Goal: Task Accomplishment & Management: Complete application form

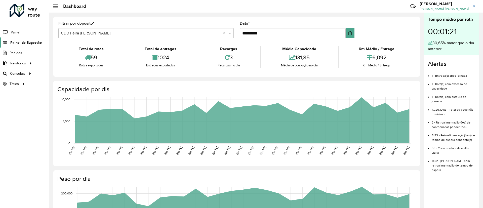
click at [27, 41] on span "Painel de Sugestão" at bounding box center [25, 42] width 31 height 5
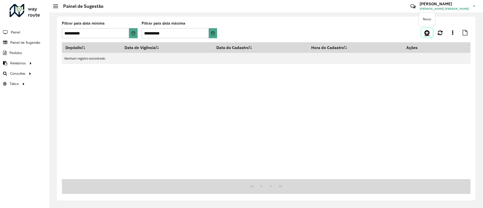
click at [425, 34] on icon at bounding box center [426, 33] width 5 height 6
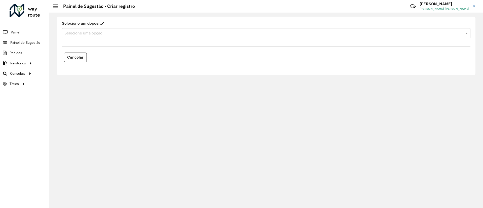
click at [84, 30] on input "text" at bounding box center [260, 33] width 393 height 6
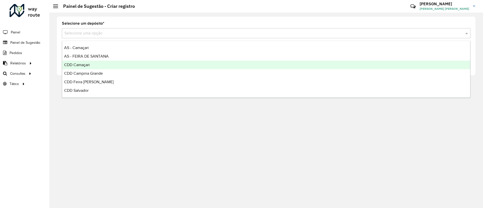
click at [98, 63] on div "CDD Camaçari" at bounding box center [266, 65] width 408 height 9
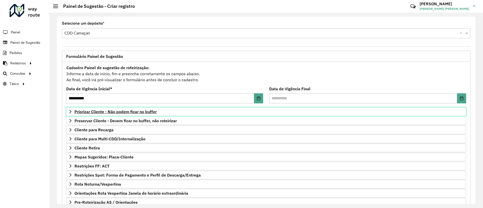
click at [130, 112] on span "Priorizar Cliente - Não podem ficar no buffer" at bounding box center [115, 112] width 82 height 4
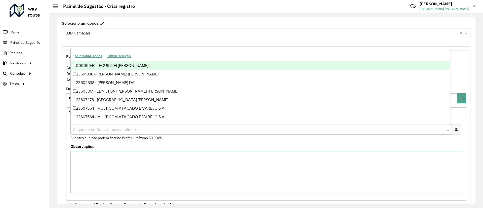
click at [147, 131] on input "text" at bounding box center [259, 130] width 374 height 6
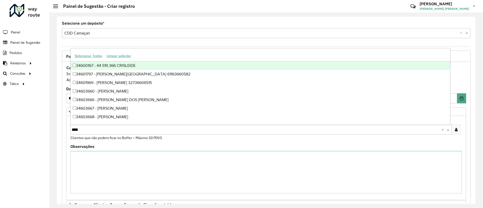
type input "*****"
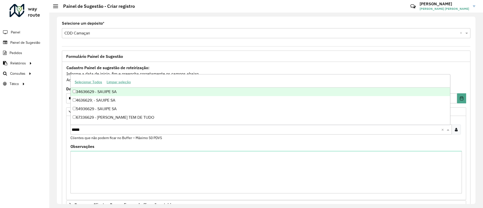
click at [116, 94] on div "34636629 - SAUIPE SA" at bounding box center [260, 92] width 379 height 9
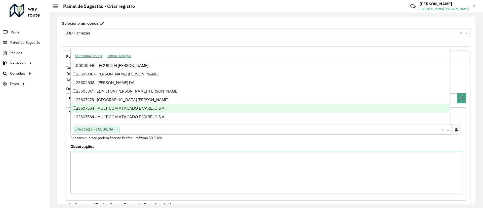
click at [472, 166] on div "**********" at bounding box center [266, 110] width 419 height 187
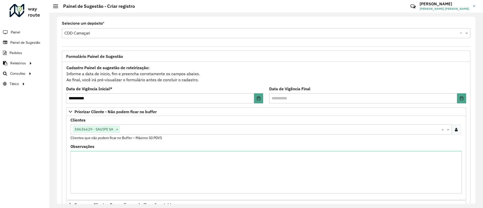
scroll to position [127, 0]
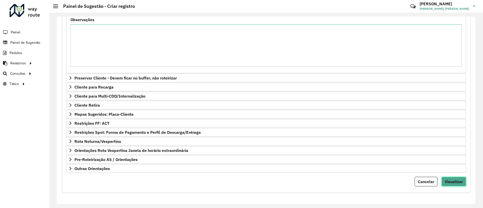
click at [446, 185] on button "Visualizar" at bounding box center [454, 182] width 25 height 10
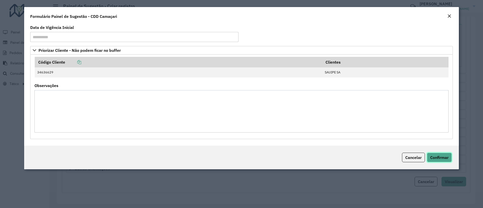
click at [442, 158] on span "Confirmar" at bounding box center [439, 157] width 18 height 5
